Goal: Ask a question: Seek information or help from site administrators or community

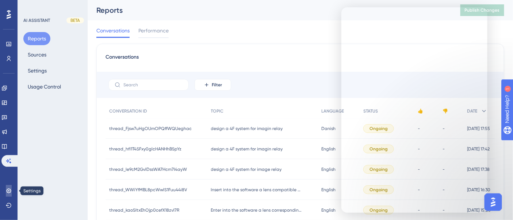
click at [9, 190] on icon at bounding box center [9, 191] width 6 height 6
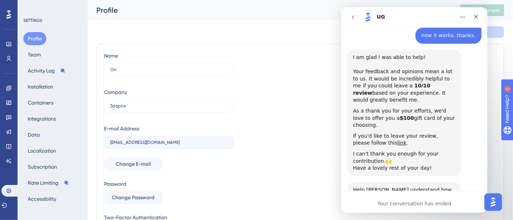
scroll to position [1, 0]
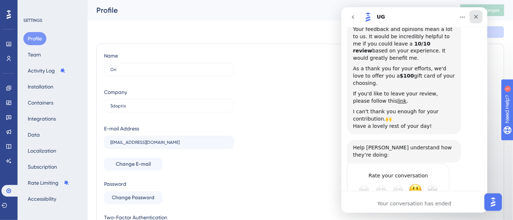
click at [478, 18] on icon "Close" at bounding box center [476, 17] width 6 height 6
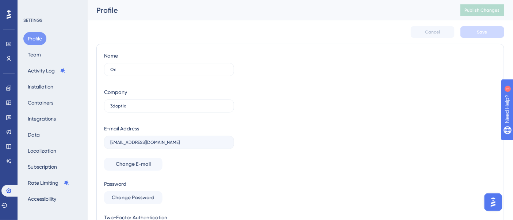
scroll to position [384, 0]
click at [491, 201] on img "Open AI Assistant Launcher" at bounding box center [492, 202] width 13 height 13
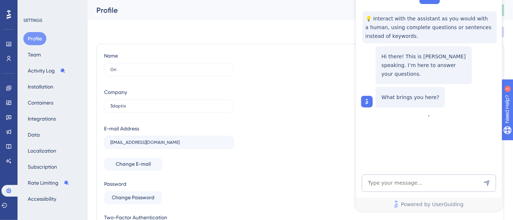
scroll to position [0, 0]
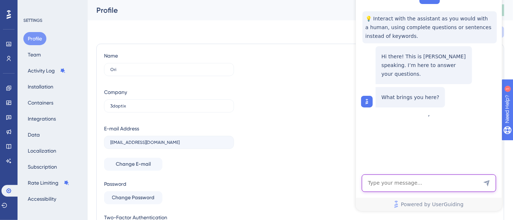
click at [420, 187] on textarea "AI Assistant Text Input" at bounding box center [428, 184] width 134 height 18
click at [405, 181] on textarea "can i download al AI" at bounding box center [428, 184] width 134 height 18
click at [424, 183] on textarea "can i download all AI" at bounding box center [428, 184] width 134 height 18
type textarea "can i download all AI chats?"
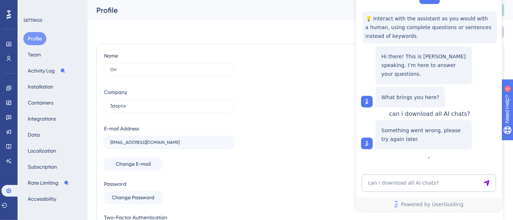
click at [10, 14] on icon at bounding box center [9, 14] width 4 height 9
click at [318, 104] on div "Name Ori Company 3doptix E-mail Address ori10.sar@gmail.com Change E-mail Passw…" at bounding box center [300, 142] width 392 height 182
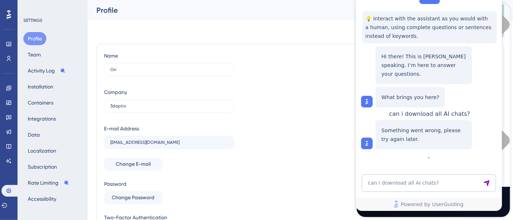
click at [433, 196] on div "can i download all AI chats? Powered by UserGuiding" at bounding box center [428, 193] width 146 height 36
